Goal: Find contact information: Find contact information

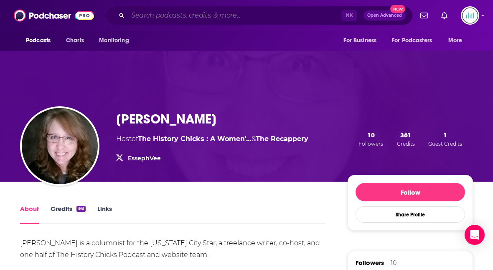
click at [139, 18] on input "Search podcasts, credits, & more..." at bounding box center [235, 15] width 214 height 13
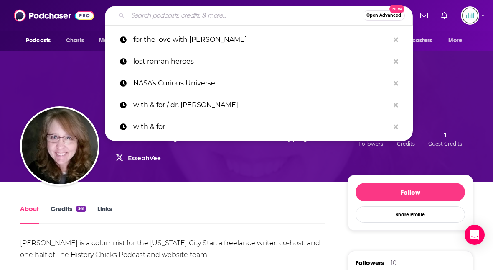
paste input "What's Her Name"
type input "What's Her Name"
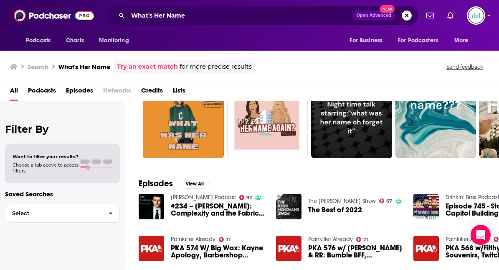
scroll to position [39, 0]
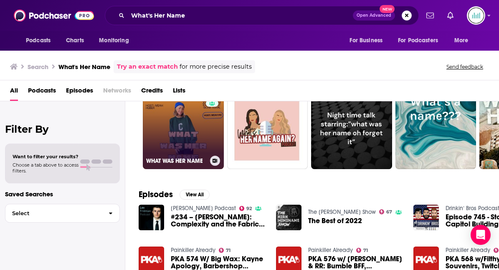
click at [192, 149] on link "30 WHAT WAS HER NAME" at bounding box center [183, 128] width 81 height 81
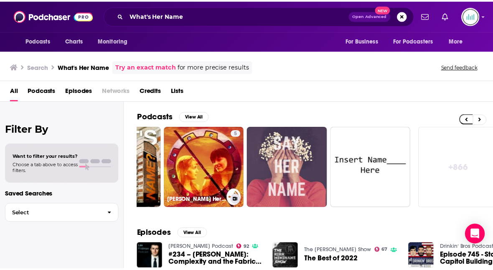
scroll to position [0, 407]
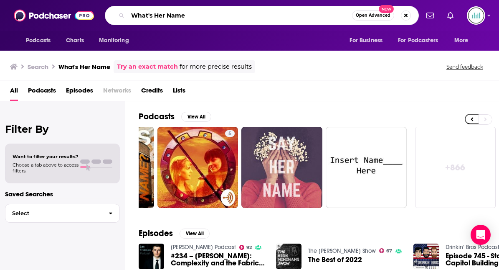
click at [194, 16] on input "What's Her Name" at bounding box center [240, 15] width 224 height 13
drag, startPoint x: 194, startPoint y: 16, endPoint x: 132, endPoint y: 13, distance: 62.3
click at [133, 14] on input "What's Her Name" at bounding box center [240, 15] width 224 height 13
paste input "[PERSON_NAME]"
type input "[PERSON_NAME]"
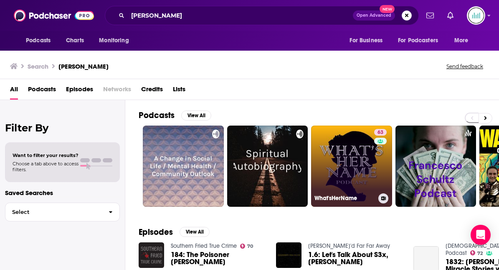
click at [347, 155] on link "63 What'sHerName" at bounding box center [351, 165] width 81 height 81
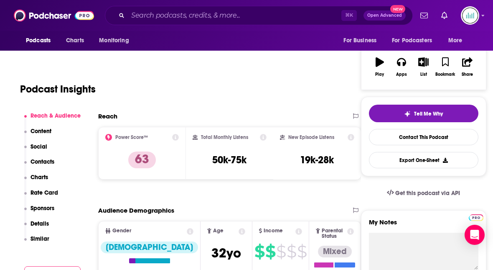
click at [43, 159] on p "Contacts" at bounding box center [43, 161] width 24 height 7
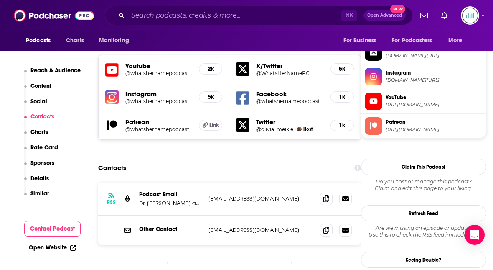
scroll to position [746, 0]
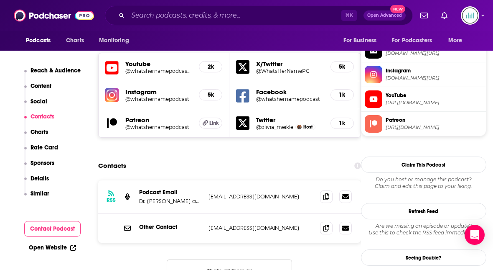
drag, startPoint x: 304, startPoint y: 154, endPoint x: 207, endPoint y: 150, distance: 96.6
click at [207, 180] on div "RSS Podcast Email Dr. [PERSON_NAME] and [PERSON_NAME] [EMAIL_ADDRESS][DOMAIN_NA…" at bounding box center [229, 196] width 263 height 33
copy p "[EMAIL_ADDRESS][DOMAIN_NAME]"
click at [155, 18] on input "Search podcasts, credits, & more..." at bounding box center [235, 15] width 214 height 13
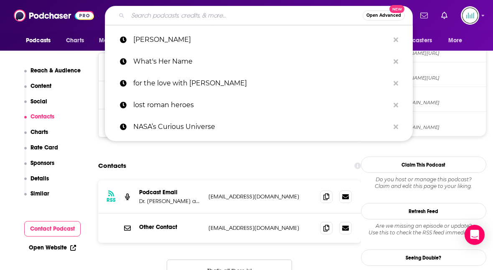
paste input "[PERSON_NAME] Holiday"
type input "[PERSON_NAME] Holiday"
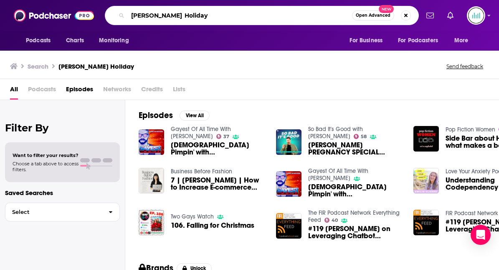
click at [185, 17] on input "[PERSON_NAME] Holiday" at bounding box center [240, 15] width 224 height 13
drag, startPoint x: 185, startPoint y: 18, endPoint x: 117, endPoint y: 17, distance: 67.3
click at [117, 17] on div "[PERSON_NAME] Holiday Open Advanced New" at bounding box center [262, 15] width 314 height 19
paste input "Not Just The Tudors"
type input "Not Just The Tudors"
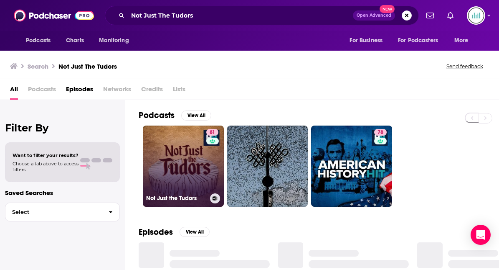
click at [191, 175] on link "81 Not Just the Tudors" at bounding box center [183, 165] width 81 height 81
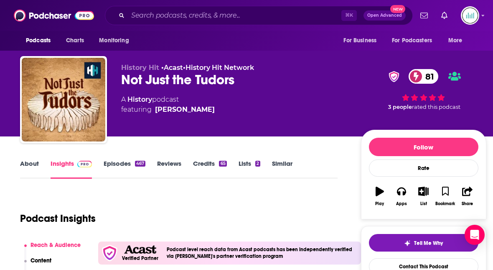
drag, startPoint x: 230, startPoint y: 109, endPoint x: 225, endPoint y: 111, distance: 5.7
click at [225, 111] on div "A History podcast featuring [PERSON_NAME]" at bounding box center [234, 104] width 226 height 20
click at [158, 109] on div "[PERSON_NAME]" at bounding box center [185, 109] width 60 height 10
drag, startPoint x: 156, startPoint y: 109, endPoint x: 224, endPoint y: 109, distance: 67.7
click at [215, 109] on div "[PERSON_NAME]" at bounding box center [185, 109] width 60 height 10
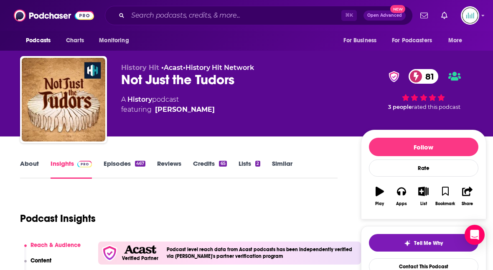
copy div "[PERSON_NAME]"
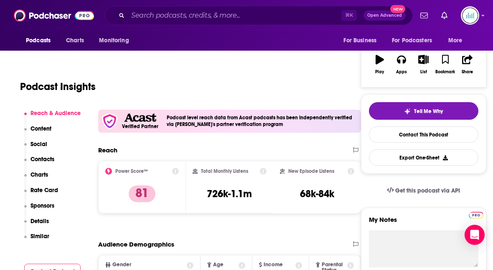
scroll to position [134, 0]
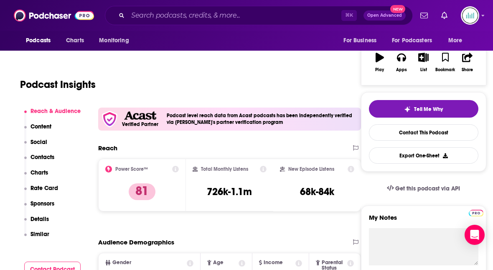
click at [47, 156] on p "Contacts" at bounding box center [43, 156] width 24 height 7
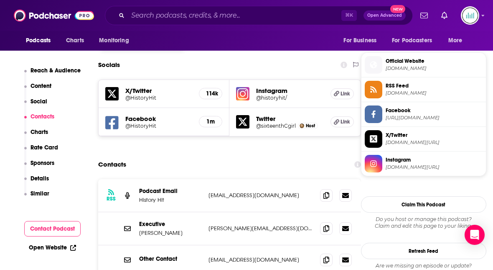
scroll to position [735, 0]
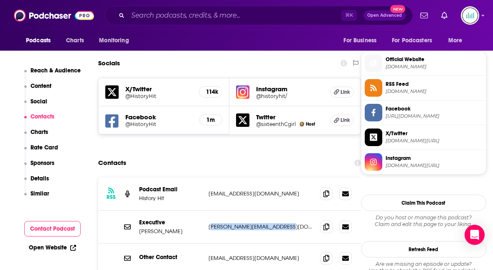
drag, startPoint x: 277, startPoint y: 187, endPoint x: 209, endPoint y: 188, distance: 68.5
click at [209, 223] on p "[PERSON_NAME][EMAIL_ADDRESS][DOMAIN_NAME]" at bounding box center [260, 226] width 105 height 7
copy p "[PERSON_NAME][EMAIL_ADDRESS][DOMAIN_NAME]"
click at [193, 194] on p "History Hit" at bounding box center [170, 197] width 63 height 7
click at [211, 190] on p "[EMAIL_ADDRESS][DOMAIN_NAME]" at bounding box center [260, 193] width 105 height 7
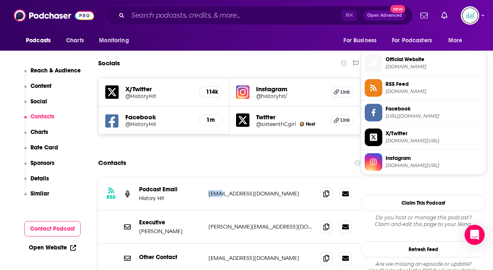
click at [211, 190] on p "[EMAIL_ADDRESS][DOMAIN_NAME]" at bounding box center [260, 193] width 105 height 7
copy div "[EMAIL_ADDRESS][DOMAIN_NAME] [EMAIL_ADDRESS][DOMAIN_NAME]"
click at [145, 15] on input "Search podcasts, credits, & more..." at bounding box center [235, 15] width 214 height 13
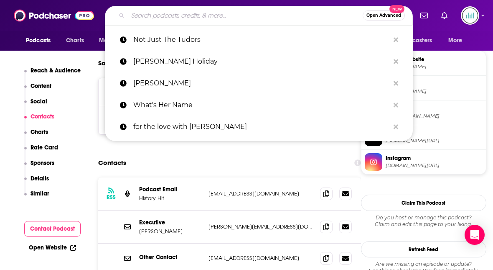
paste input "Wining About Herstory"
type input "Wining About Herstory"
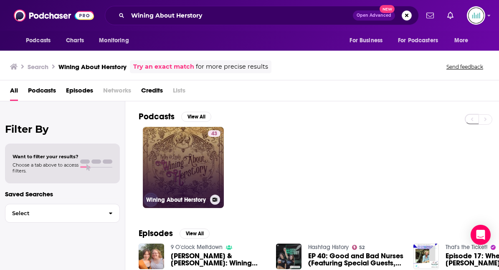
click at [171, 158] on link "43 Wining About Herstory" at bounding box center [183, 167] width 81 height 81
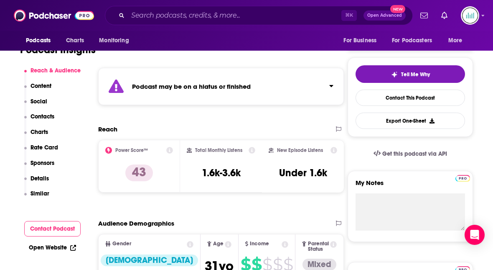
scroll to position [176, 0]
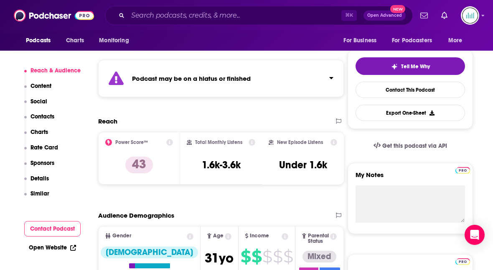
click at [45, 118] on p "Contacts" at bounding box center [43, 116] width 24 height 7
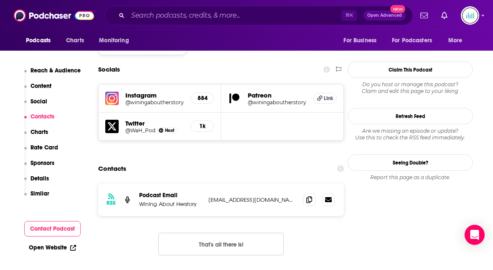
scroll to position [774, 0]
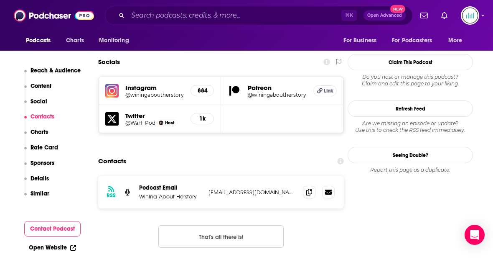
click at [214, 188] on p "[EMAIL_ADDRESS][DOMAIN_NAME]" at bounding box center [252, 191] width 88 height 7
copy div "[EMAIL_ADDRESS][DOMAIN_NAME] [EMAIL_ADDRESS][DOMAIN_NAME]"
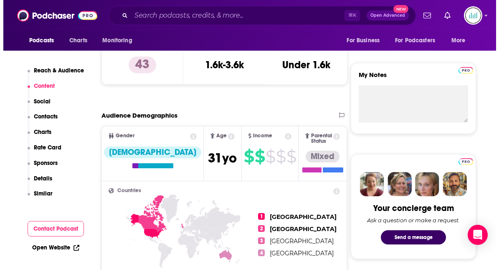
scroll to position [0, 0]
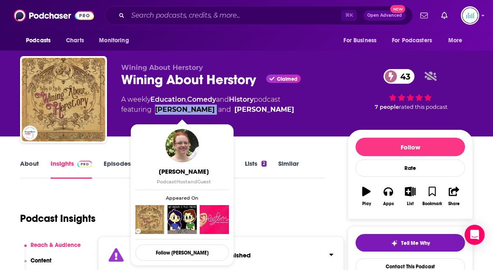
drag, startPoint x: 211, startPoint y: 109, endPoint x: 157, endPoint y: 109, distance: 54.7
click at [157, 109] on span "featuring [PERSON_NAME] and [PERSON_NAME]" at bounding box center [207, 109] width 173 height 10
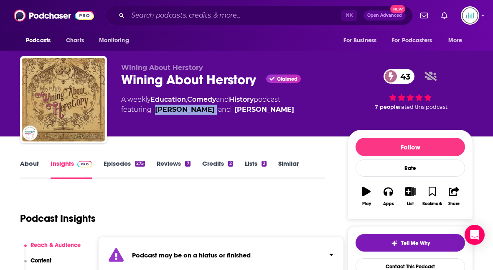
copy link "[PERSON_NAME]"
click at [155, 17] on input "Search podcasts, credits, & more..." at bounding box center [235, 15] width 214 height 13
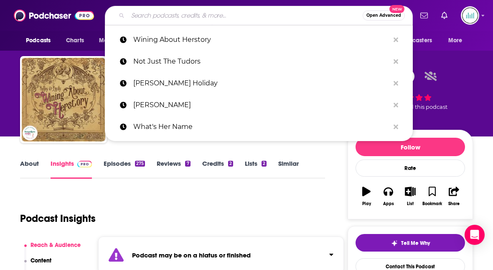
paste input "Her Half of History"
type input "Her Half of History"
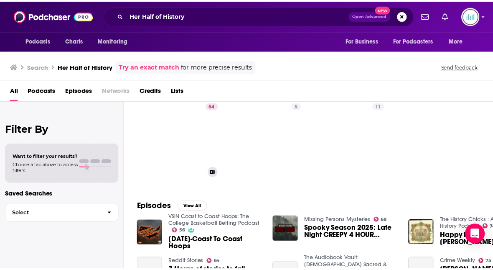
scroll to position [25, 0]
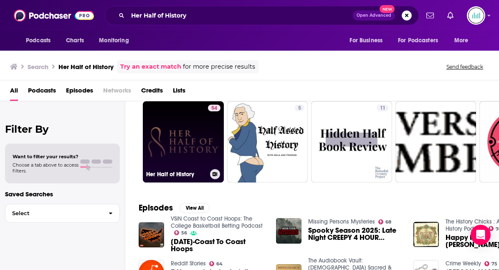
click at [177, 122] on link "54 Her Half of History" at bounding box center [183, 141] width 81 height 81
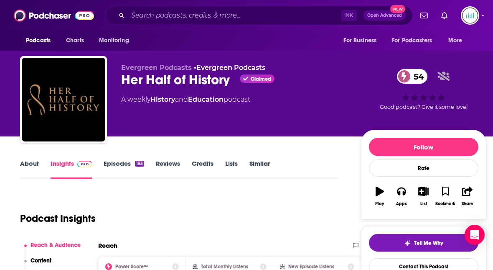
click at [30, 160] on link "About" at bounding box center [29, 168] width 19 height 19
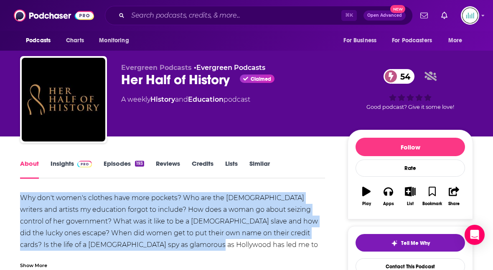
drag, startPoint x: 188, startPoint y: 242, endPoint x: 21, endPoint y: 199, distance: 172.5
click at [20, 199] on div "Why don't women's clothes have more pockets? Who are the [DEMOGRAPHIC_DATA] wri…" at bounding box center [172, 239] width 305 height 94
copy div "Why don't women's clothes have more pockets? Who are the [DEMOGRAPHIC_DATA] wri…"
click at [65, 165] on link "Insights" at bounding box center [71, 168] width 41 height 19
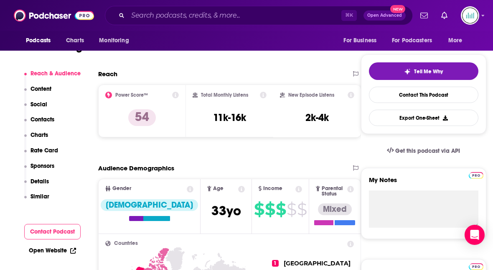
scroll to position [193, 0]
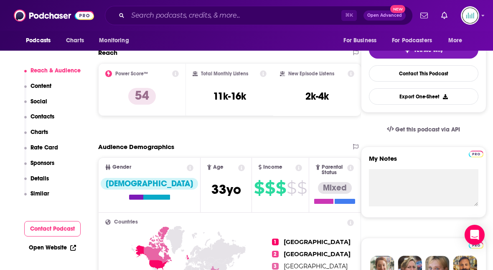
click at [43, 119] on p "Contacts" at bounding box center [43, 116] width 24 height 7
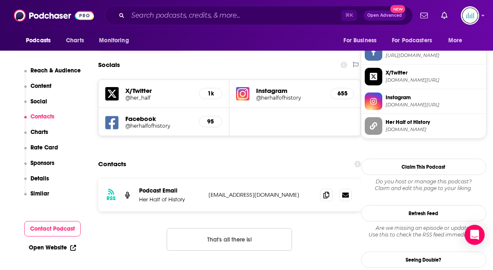
scroll to position [727, 0]
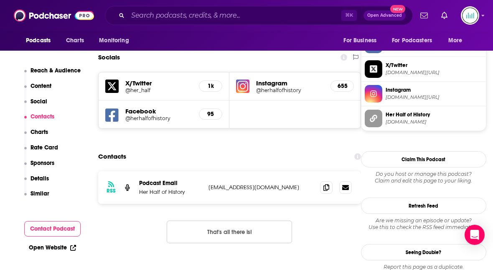
click at [234, 183] on p "[EMAIL_ADDRESS][DOMAIN_NAME]" at bounding box center [260, 186] width 105 height 7
copy div "[EMAIL_ADDRESS][DOMAIN_NAME] [EMAIL_ADDRESS][DOMAIN_NAME]"
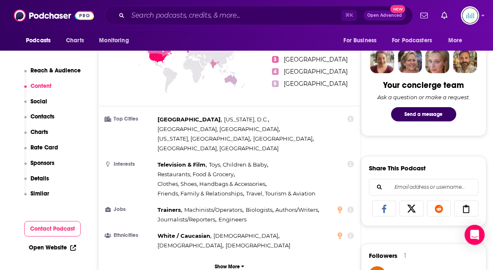
scroll to position [0, 0]
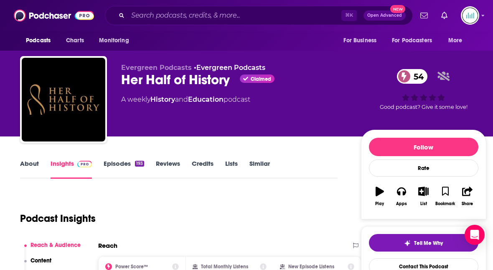
click at [26, 165] on link "About" at bounding box center [29, 168] width 19 height 19
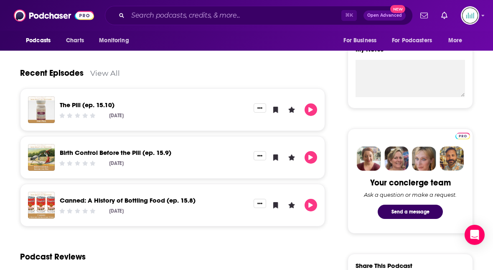
scroll to position [311, 0]
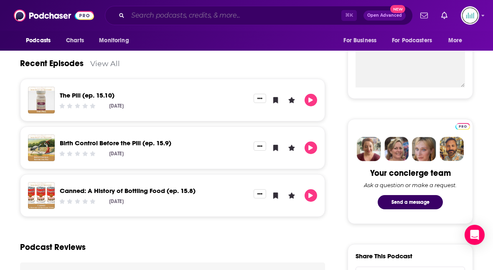
click at [138, 15] on input "Search podcasts, credits, & more..." at bounding box center [235, 15] width 214 height 13
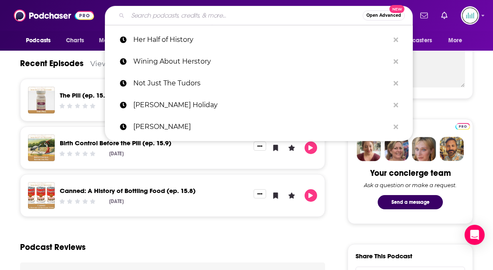
paste input "BitchStory"
type input "BitchStory"
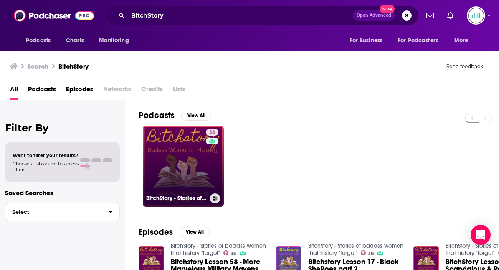
click at [175, 165] on link "38 BitchStory - Stories of badass women that history "forgot"" at bounding box center [183, 165] width 81 height 81
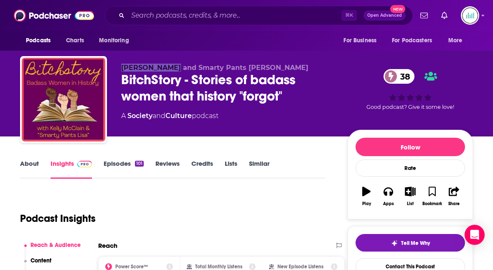
drag, startPoint x: 168, startPoint y: 69, endPoint x: 120, endPoint y: 69, distance: 48.1
click at [120, 69] on div "[PERSON_NAME] and Smarty Pants [PERSON_NAME] - Stories of badass women that his…" at bounding box center [246, 101] width 453 height 90
copy span "[PERSON_NAME]"
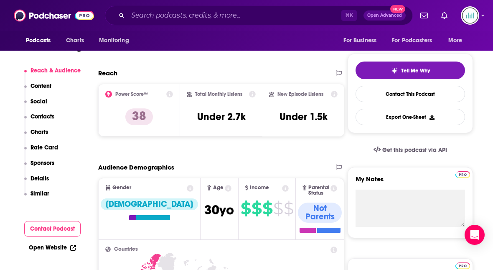
scroll to position [173, 0]
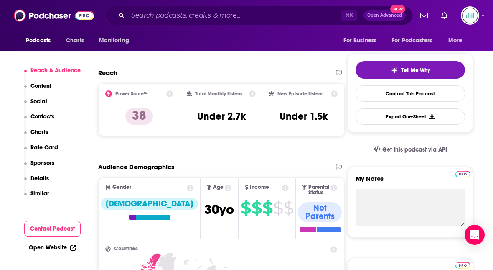
click at [41, 114] on p "Contacts" at bounding box center [43, 116] width 24 height 7
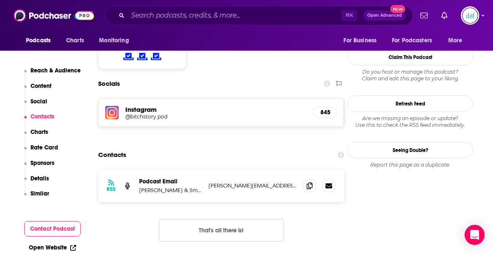
scroll to position [690, 0]
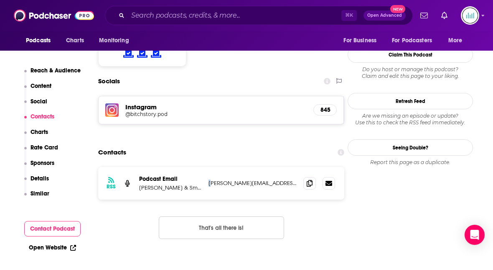
click at [211, 179] on p "[PERSON_NAME][EMAIL_ADDRESS][DOMAIN_NAME]" at bounding box center [252, 182] width 88 height 7
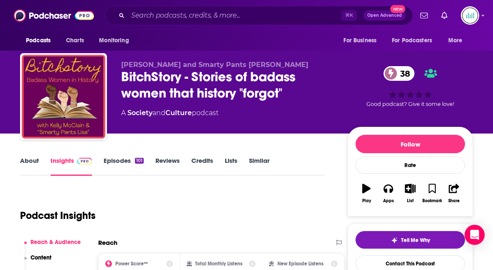
scroll to position [0, 0]
